Goal: Information Seeking & Learning: Find contact information

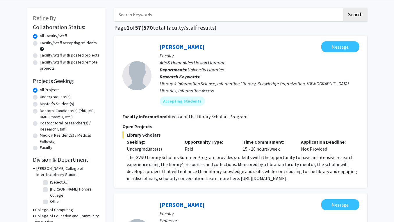
scroll to position [24, 0]
click at [190, 46] on link "[PERSON_NAME]" at bounding box center [182, 46] width 45 height 7
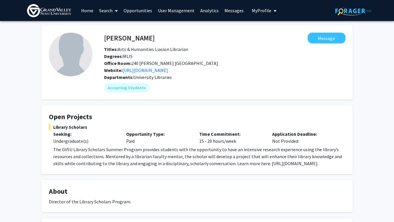
click at [85, 9] on link "Home" at bounding box center [87, 10] width 18 height 20
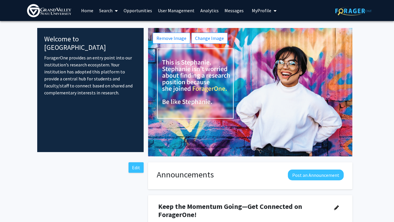
click at [108, 14] on link "Search" at bounding box center [108, 10] width 24 height 20
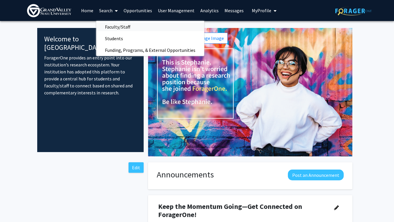
click at [115, 26] on span "Faculty/Staff" at bounding box center [117, 27] width 43 height 12
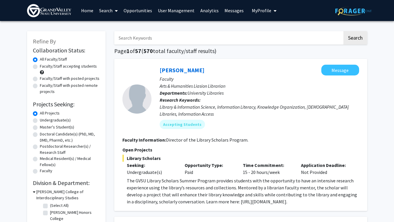
click at [131, 35] on input "Search Keywords" at bounding box center [228, 37] width 228 height 13
type input "biology"
click at [343, 31] on button "Search" at bounding box center [355, 37] width 24 height 13
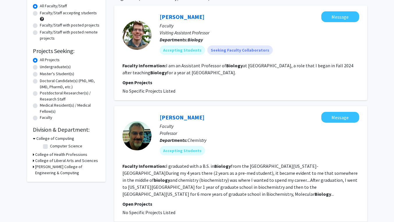
scroll to position [67, 0]
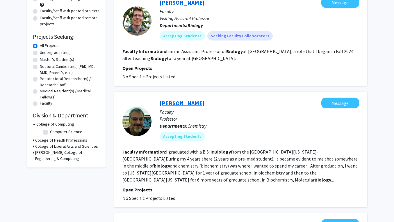
click at [173, 104] on link "[PERSON_NAME]" at bounding box center [182, 102] width 45 height 7
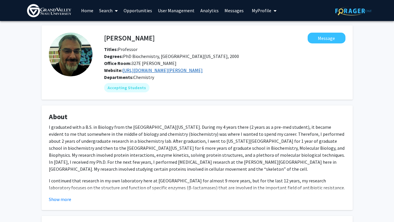
click at [156, 73] on link "[URL][DOMAIN_NAME][PERSON_NAME]" at bounding box center [162, 70] width 80 height 6
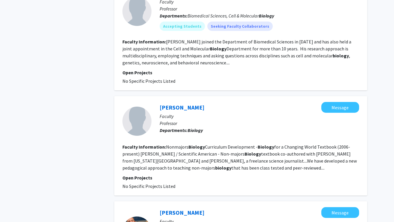
scroll to position [317, 0]
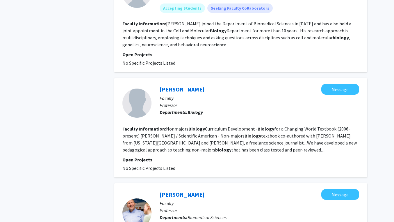
click at [178, 88] on link "[PERSON_NAME]" at bounding box center [182, 88] width 45 height 7
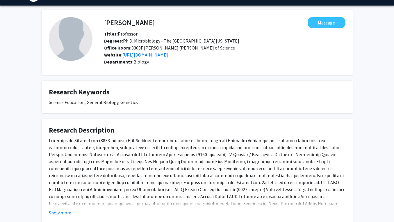
scroll to position [12, 0]
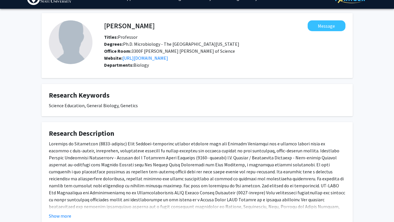
click at [142, 61] on div "Website: [URL][DOMAIN_NAME]" at bounding box center [225, 57] width 250 height 7
click at [142, 61] on link "[URL][DOMAIN_NAME]" at bounding box center [145, 58] width 46 height 6
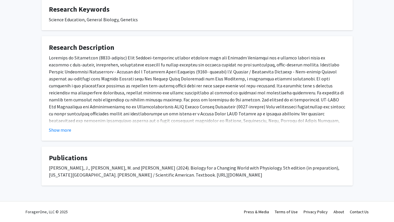
scroll to position [112, 0]
